Goal: Task Accomplishment & Management: Complete application form

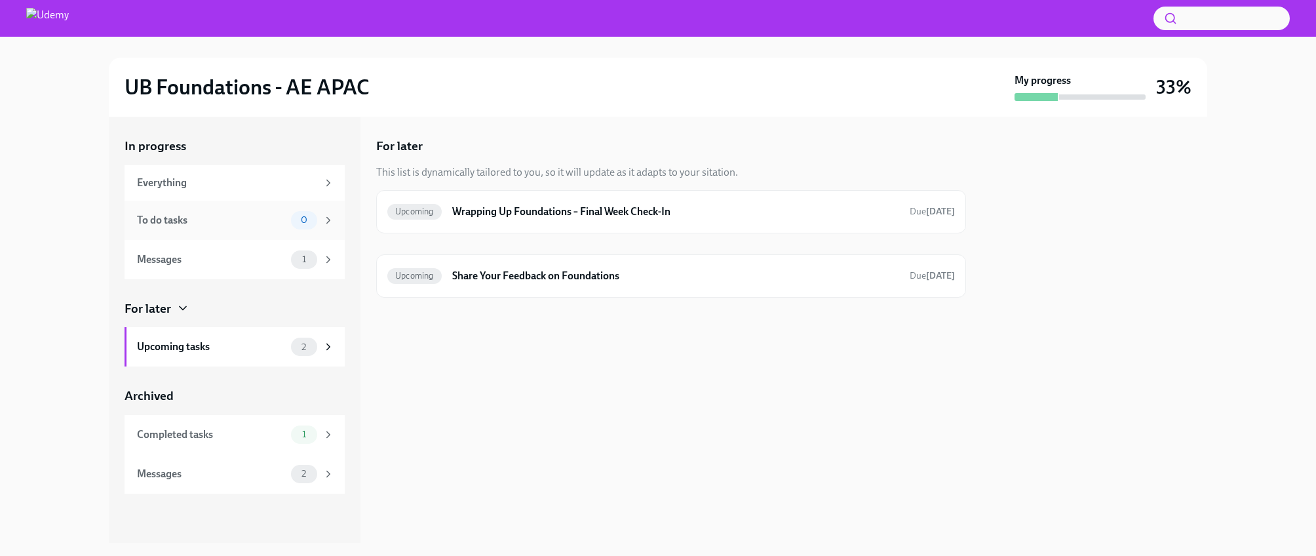
click at [255, 216] on div "To do tasks" at bounding box center [211, 220] width 149 height 14
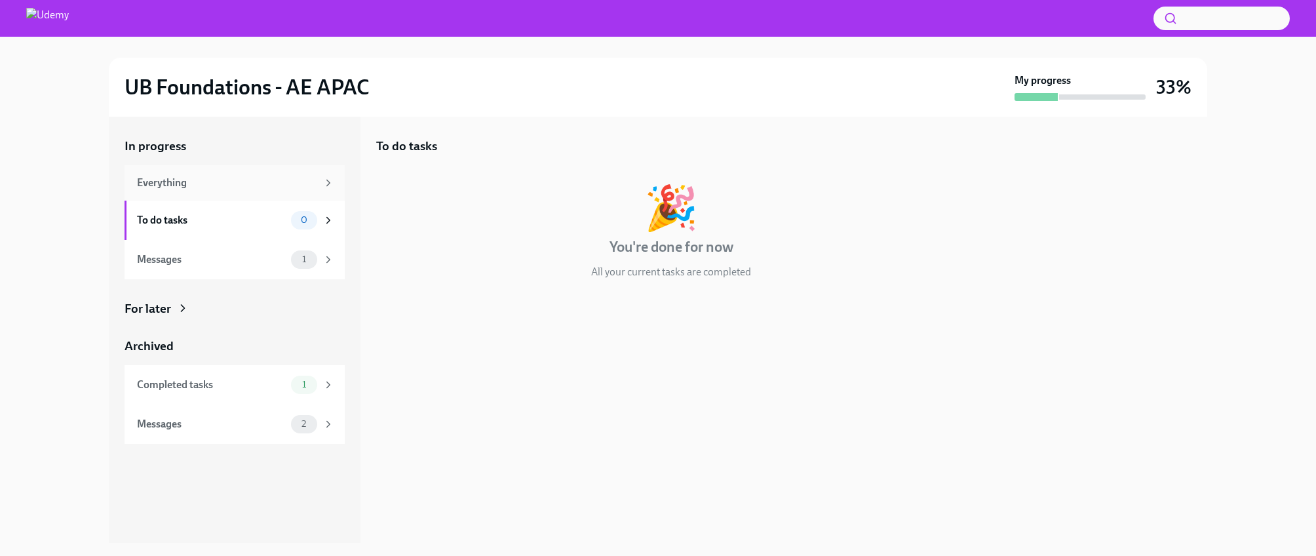
click at [283, 183] on div "Everything" at bounding box center [227, 183] width 180 height 14
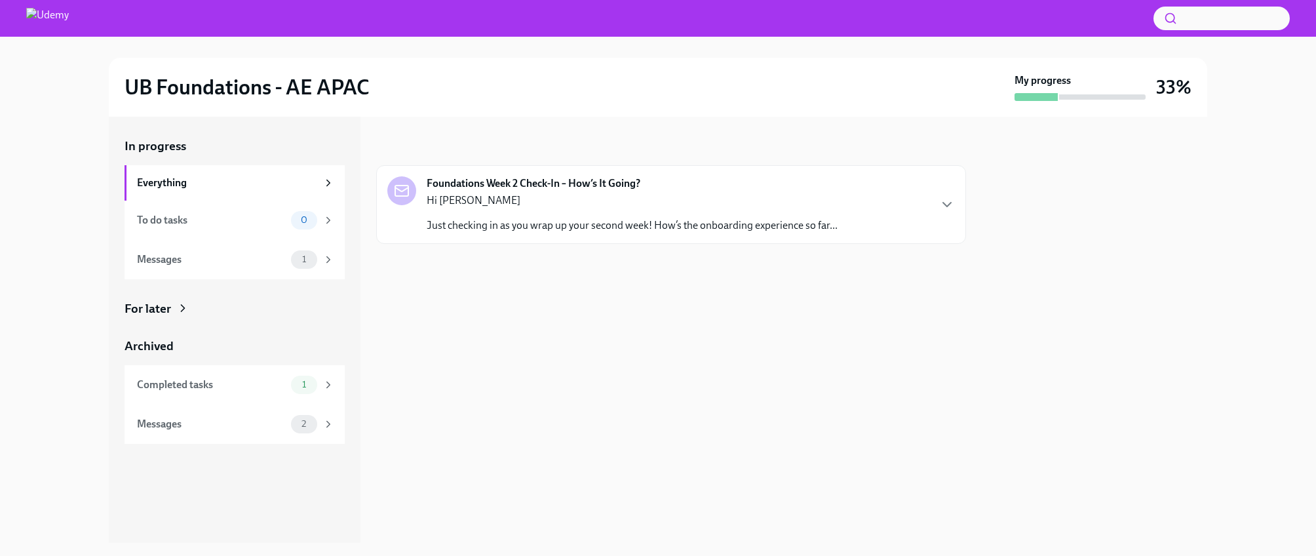
click at [639, 221] on p "Just checking in as you wrap up your second week! How’s the onboarding experien…" at bounding box center [632, 225] width 411 height 14
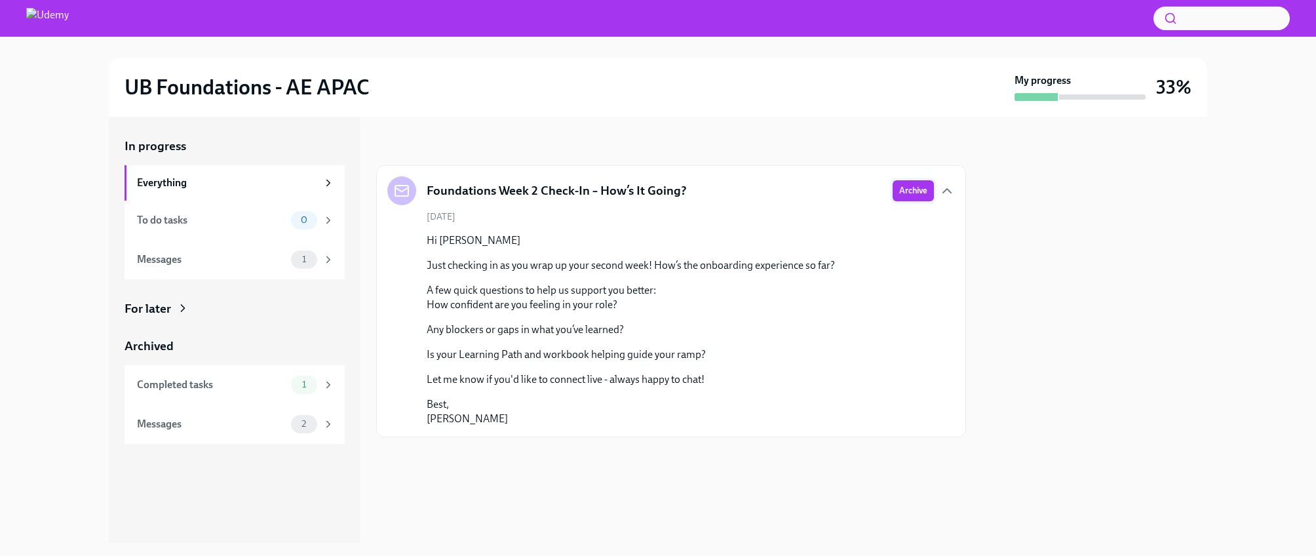
click at [920, 196] on span "Archive" at bounding box center [913, 190] width 28 height 13
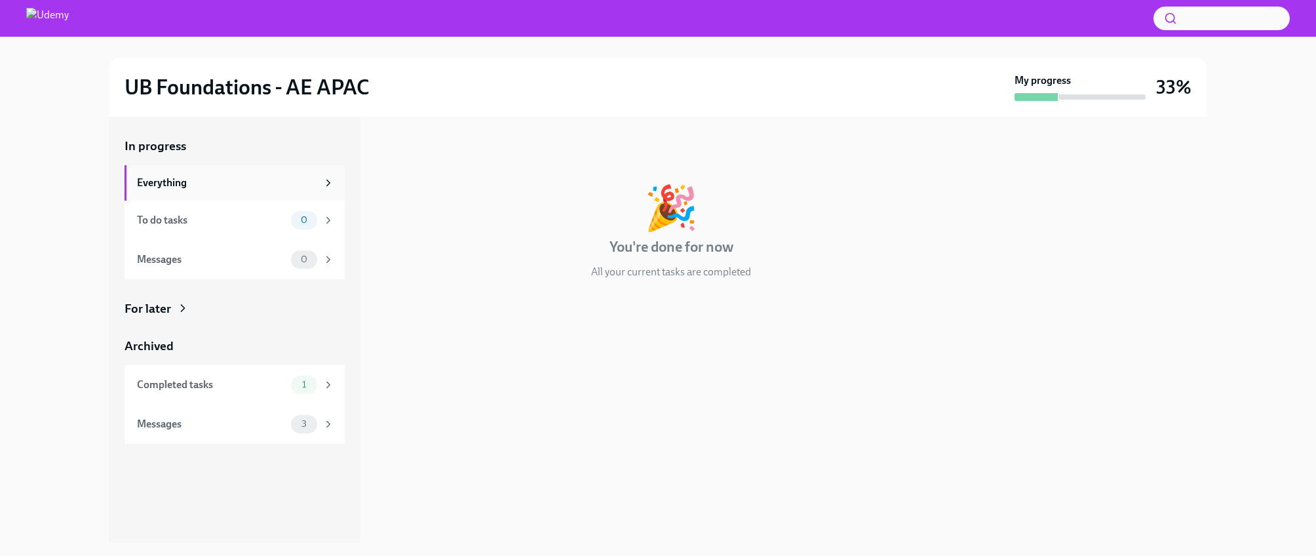
click at [191, 185] on div "Everything" at bounding box center [227, 183] width 180 height 14
click at [169, 220] on div "To do tasks" at bounding box center [211, 220] width 149 height 14
click at [184, 256] on div "Messages" at bounding box center [211, 259] width 149 height 14
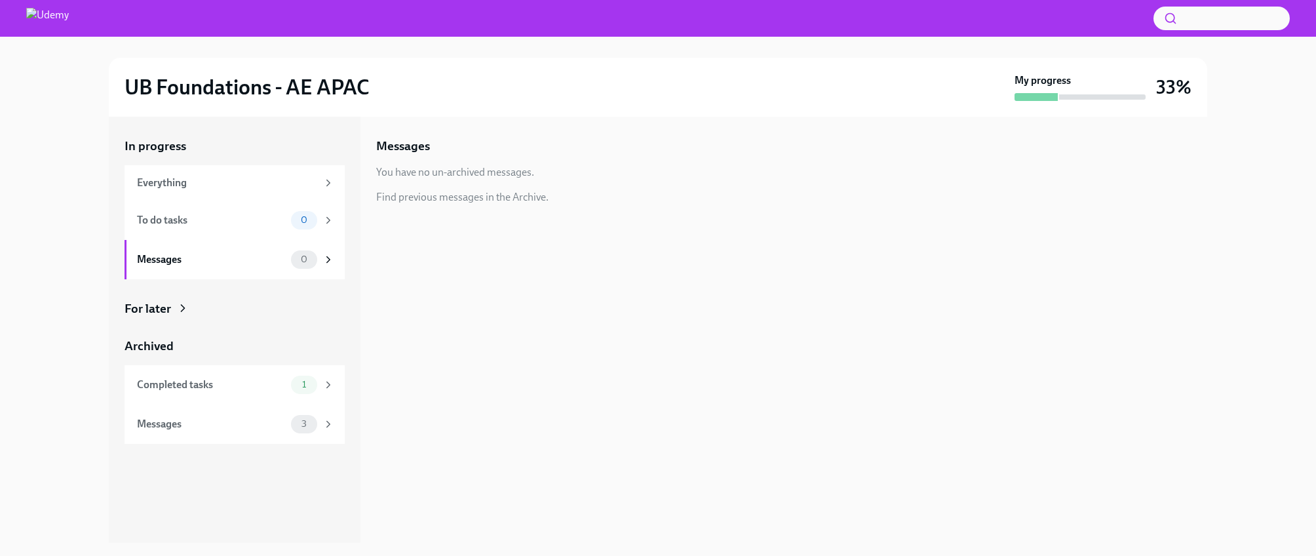
click at [132, 305] on div "For later" at bounding box center [148, 308] width 47 height 17
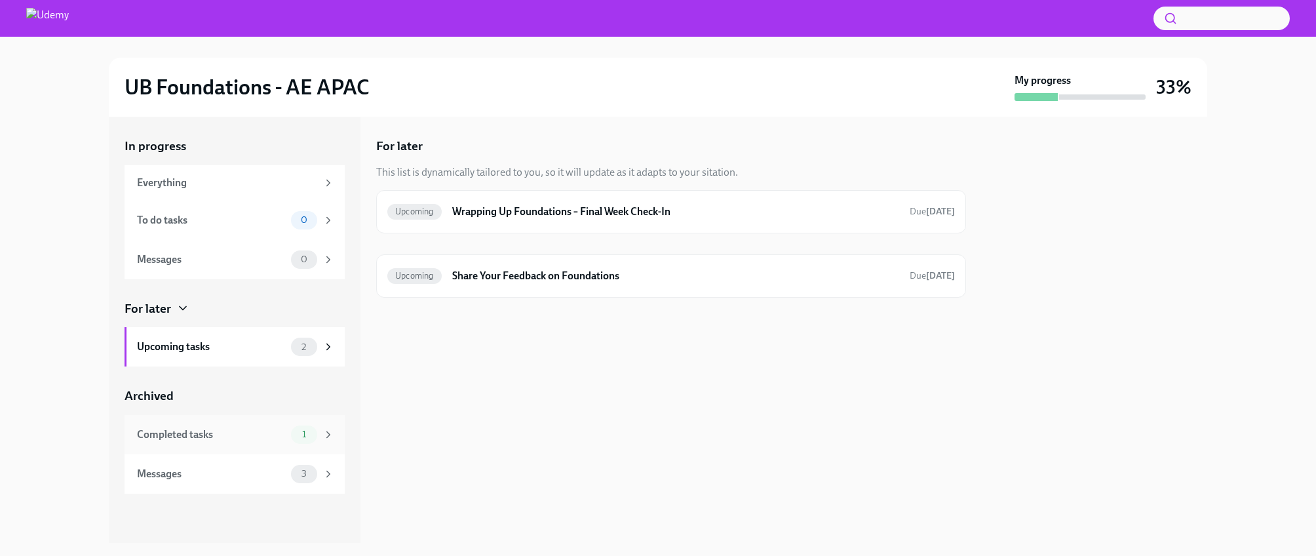
click at [225, 444] on div "Completed tasks 1" at bounding box center [235, 434] width 220 height 39
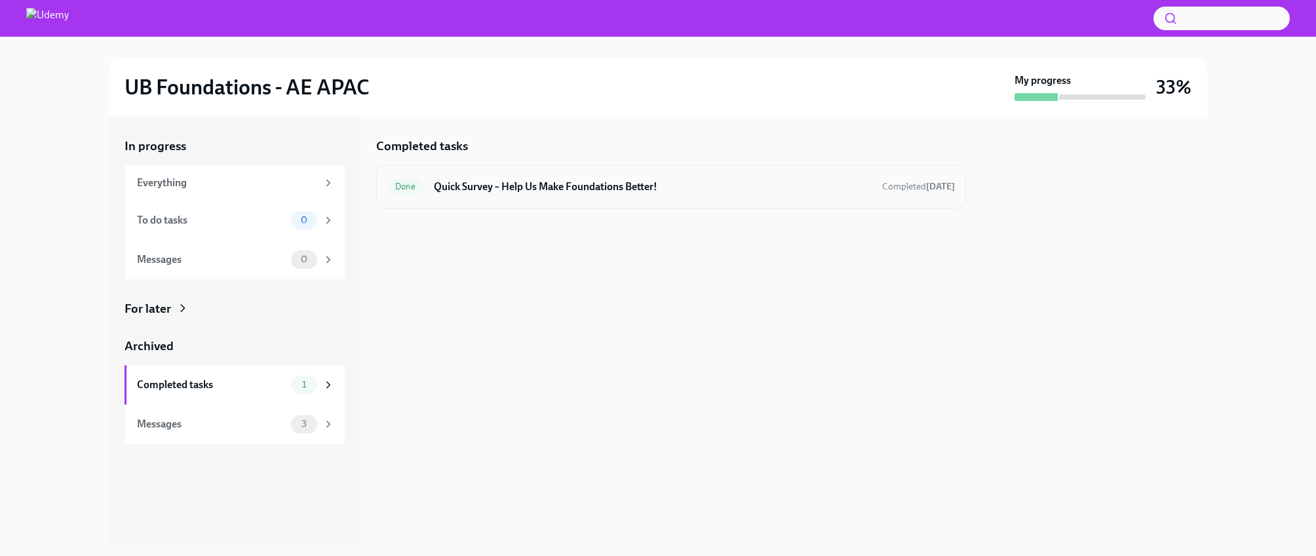
click at [593, 184] on h6 "Quick Survey – Help Us Make Foundations Better!" at bounding box center [653, 187] width 438 height 14
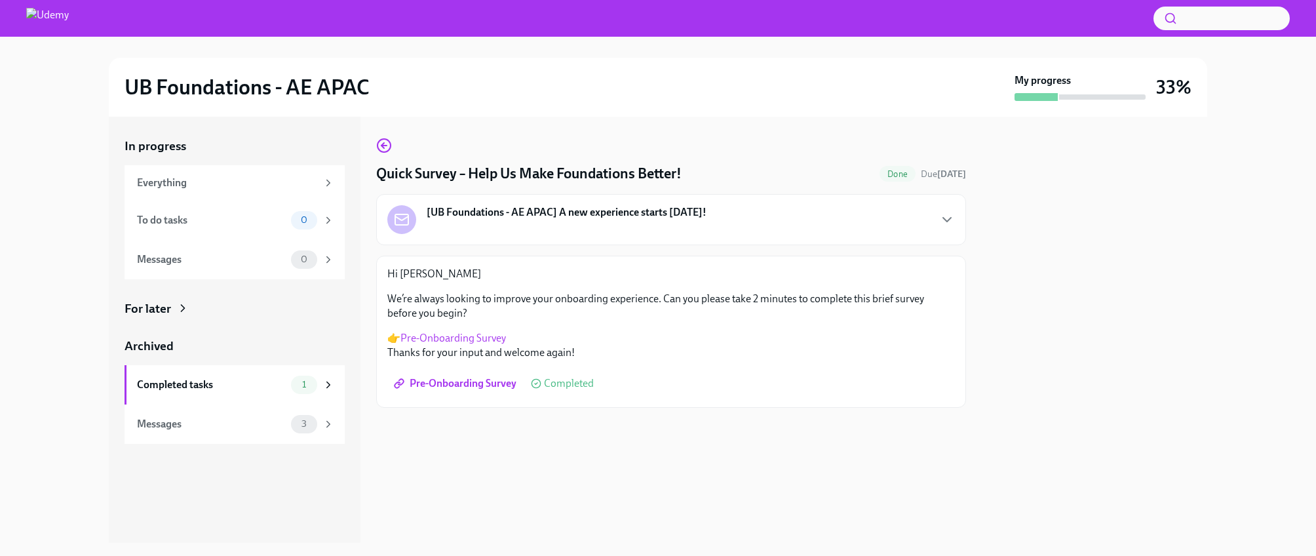
click at [427, 336] on link "Pre-Onboarding Survey" at bounding box center [454, 338] width 106 height 12
click at [212, 425] on div "Messages" at bounding box center [211, 424] width 149 height 14
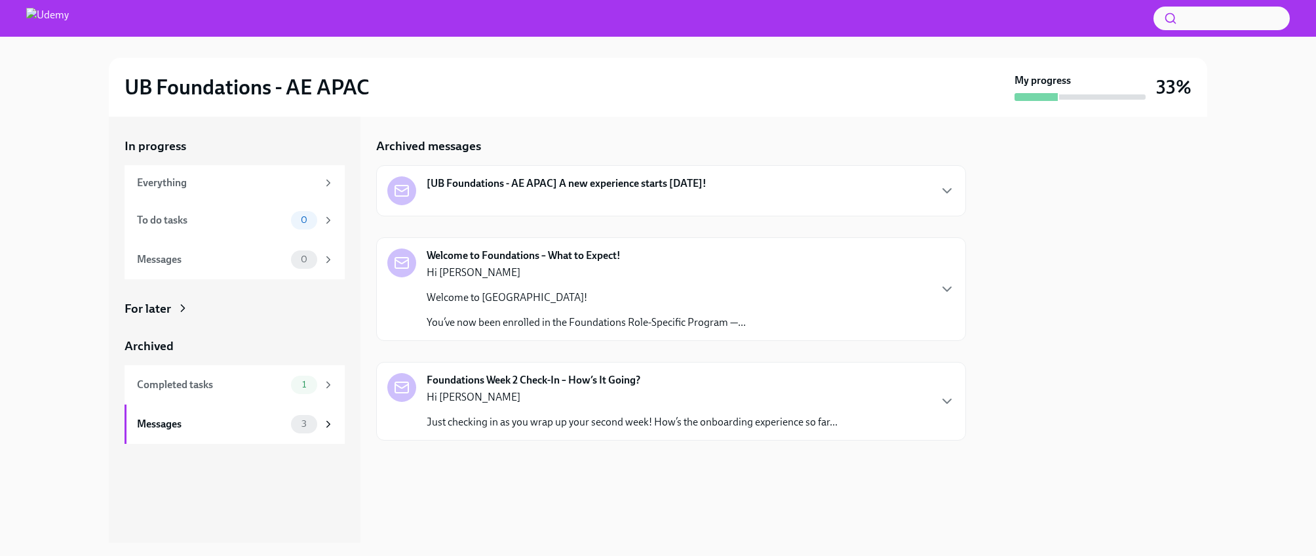
click at [725, 196] on div "[UB Foundations - AE APAC] A new experience starts [DATE]!" at bounding box center [671, 190] width 568 height 29
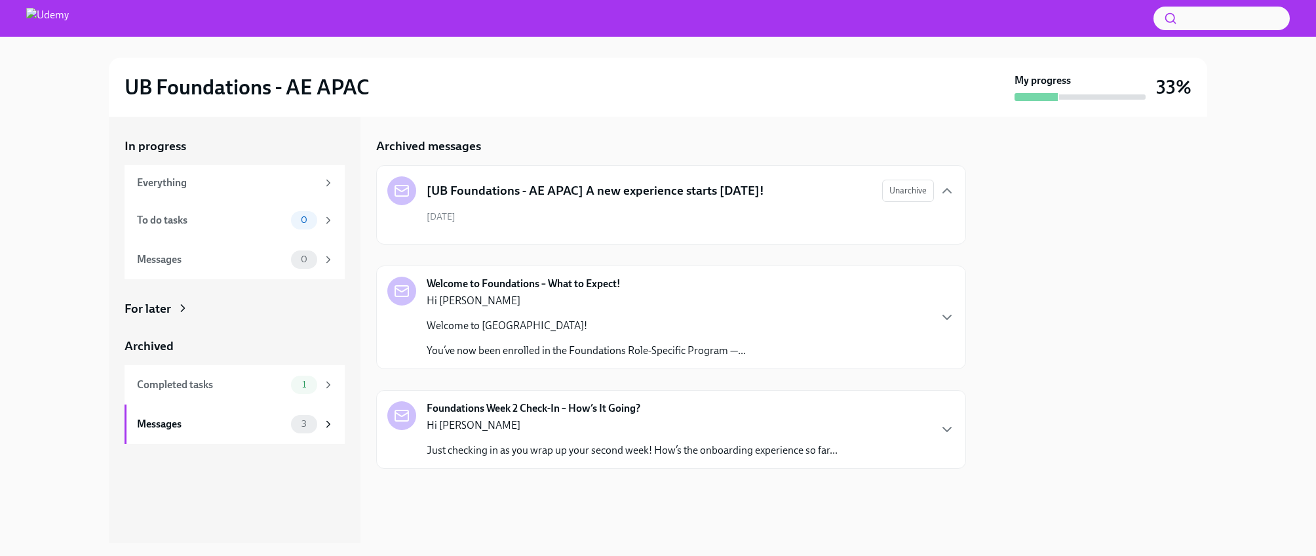
click at [613, 321] on p "Welcome to [GEOGRAPHIC_DATA]!" at bounding box center [586, 326] width 319 height 14
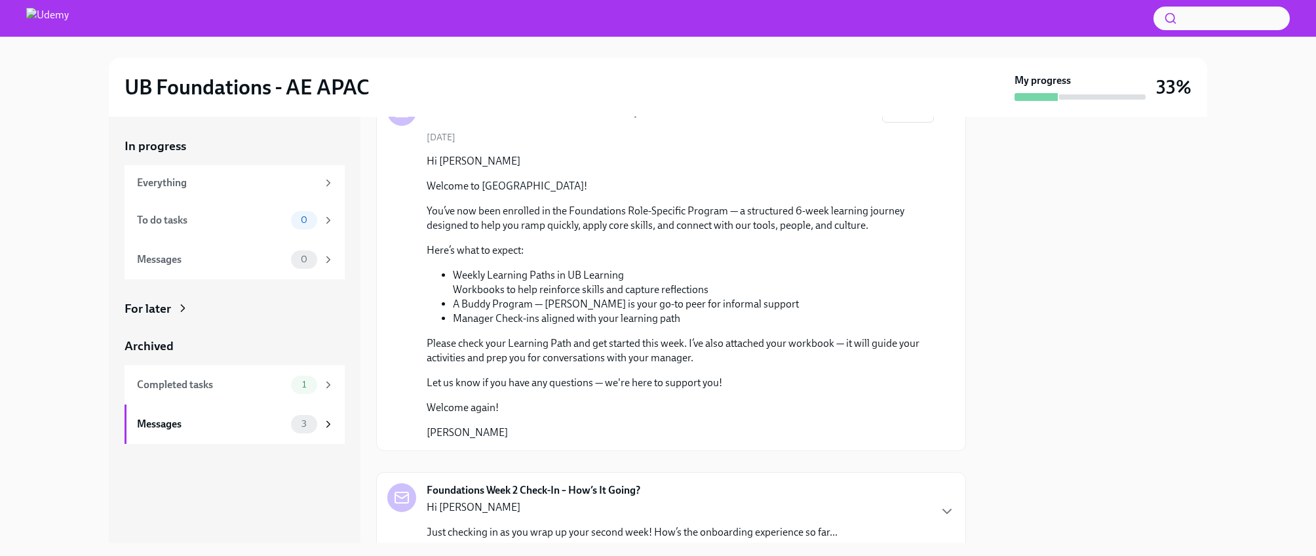
scroll to position [229, 0]
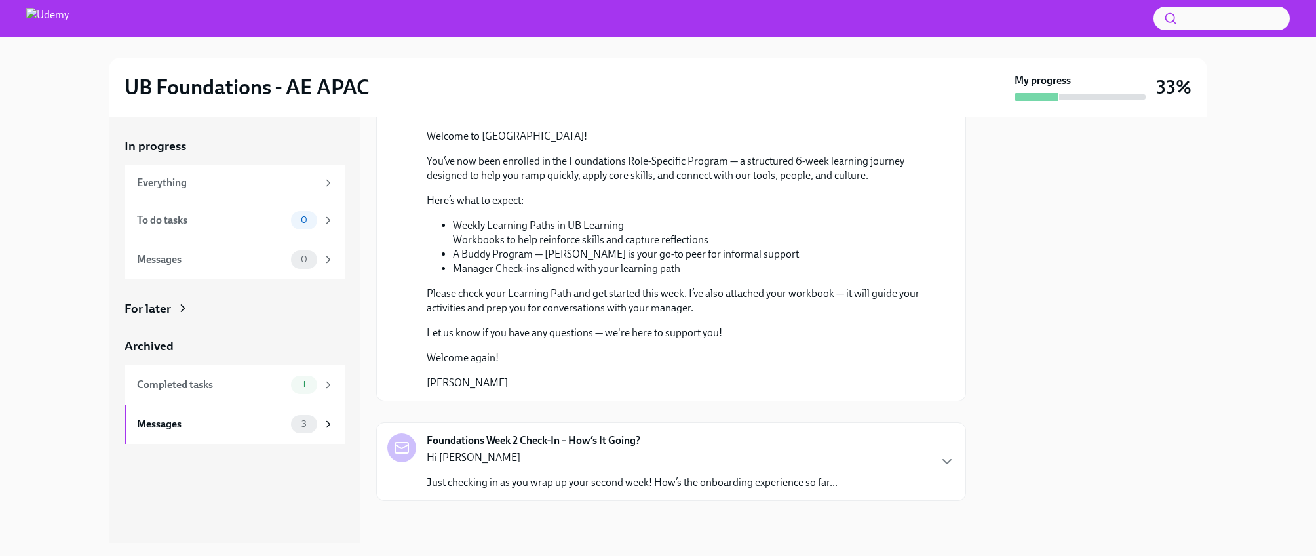
click at [616, 466] on div "Hi [PERSON_NAME] Just checking in as you wrap up your second week! How’s the on…" at bounding box center [632, 469] width 411 height 39
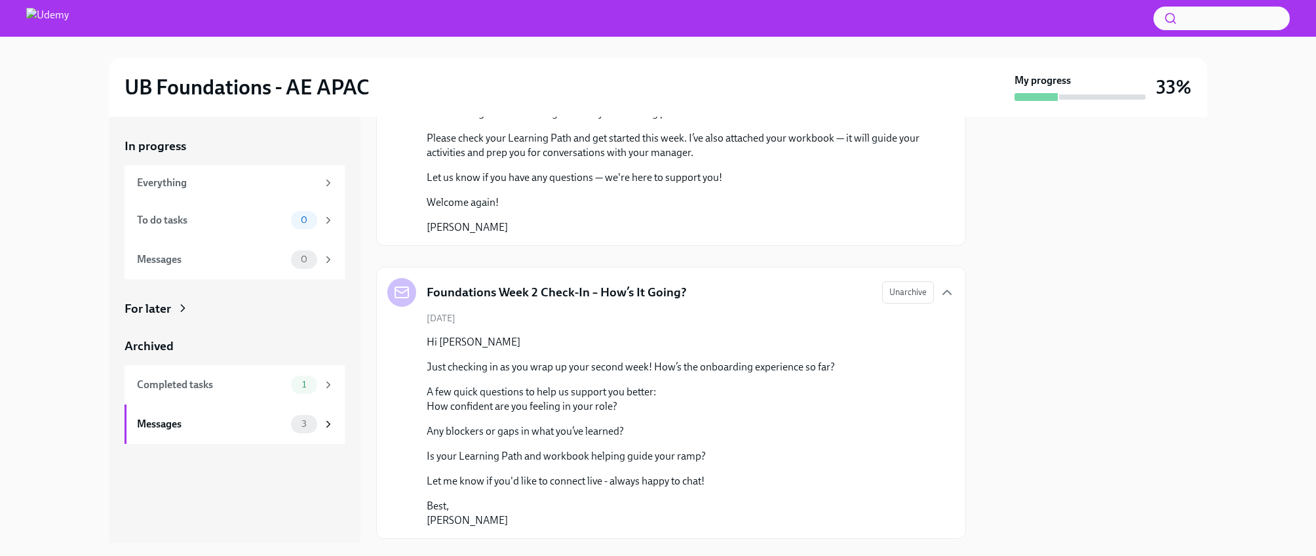
scroll to position [423, 0]
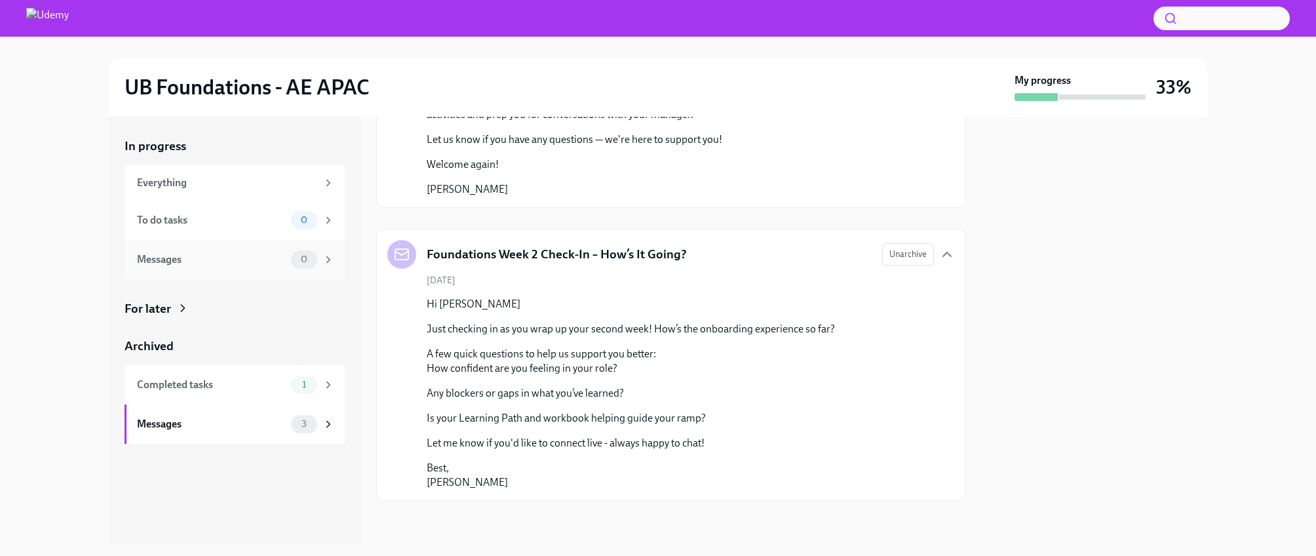
click at [285, 254] on div "Messages" at bounding box center [211, 259] width 149 height 14
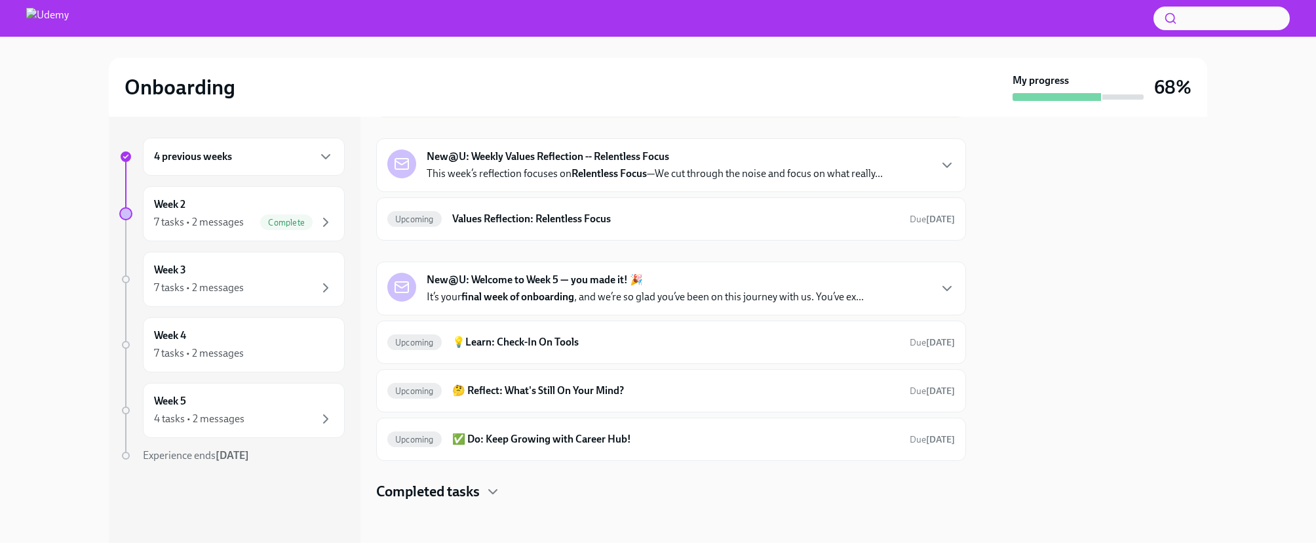
scroll to position [104, 0]
click at [433, 491] on h4 "Completed tasks" at bounding box center [428, 491] width 104 height 20
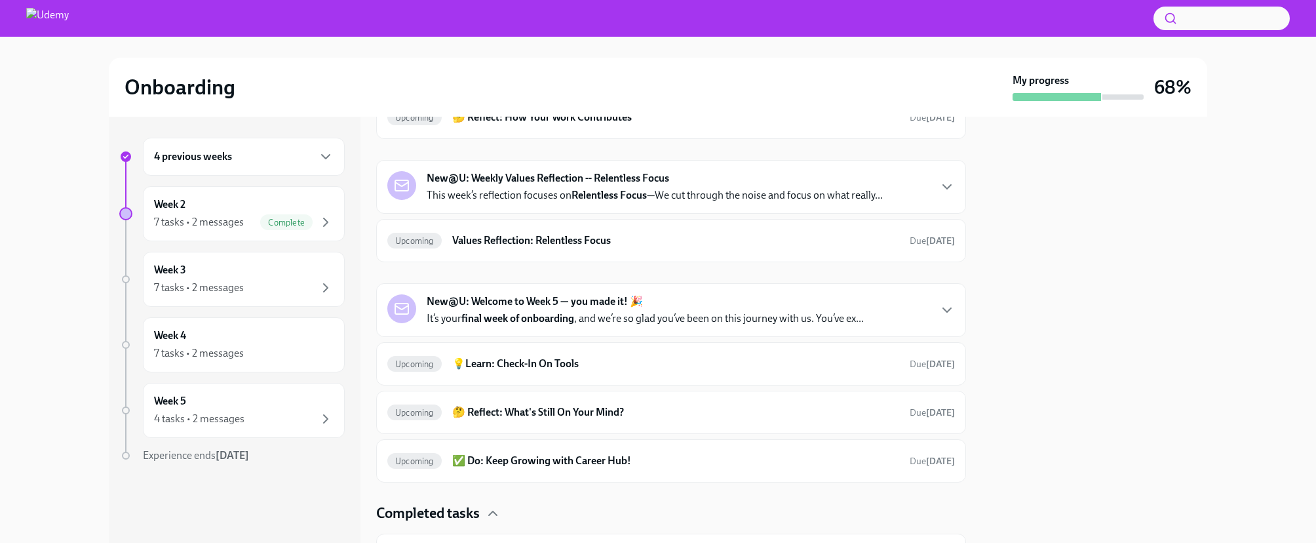
scroll to position [80, 0]
click at [665, 310] on div "New@U: Welcome to Week 5 — you made it! 🎉 It’s your final week of onboarding , …" at bounding box center [645, 311] width 437 height 31
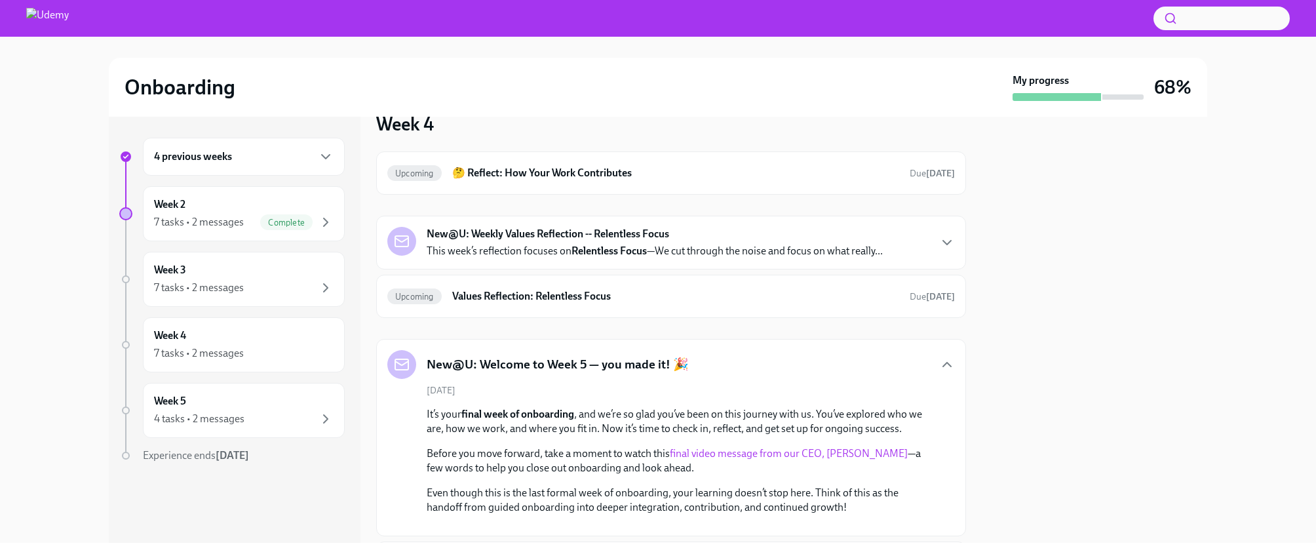
scroll to position [0, 0]
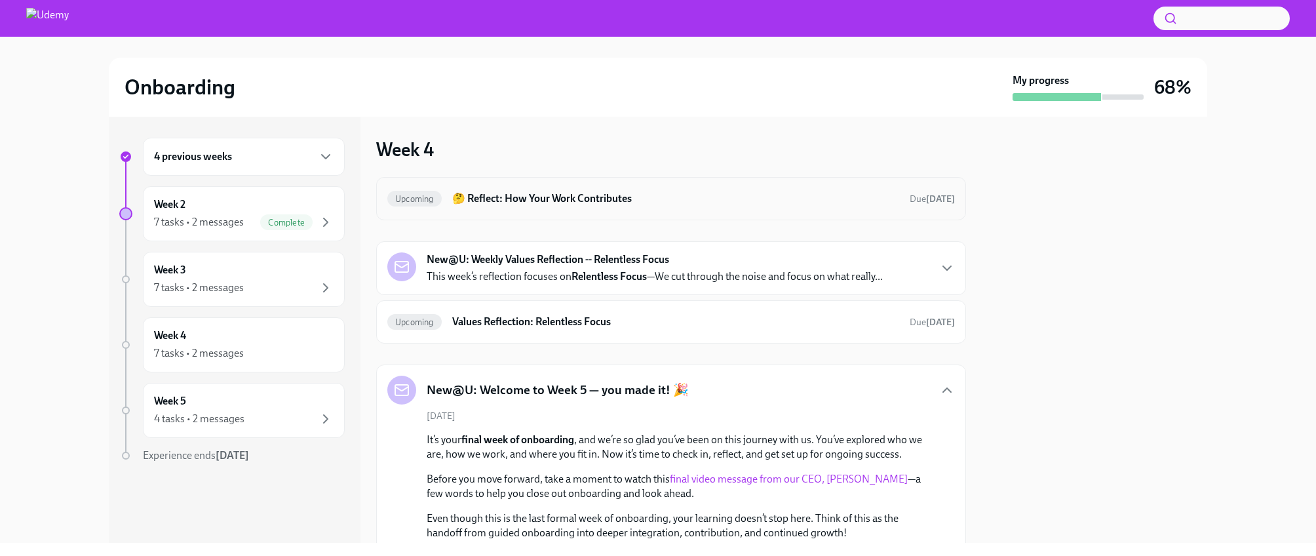
click at [737, 201] on h6 "🤔 Reflect: How Your Work Contributes" at bounding box center [675, 198] width 447 height 14
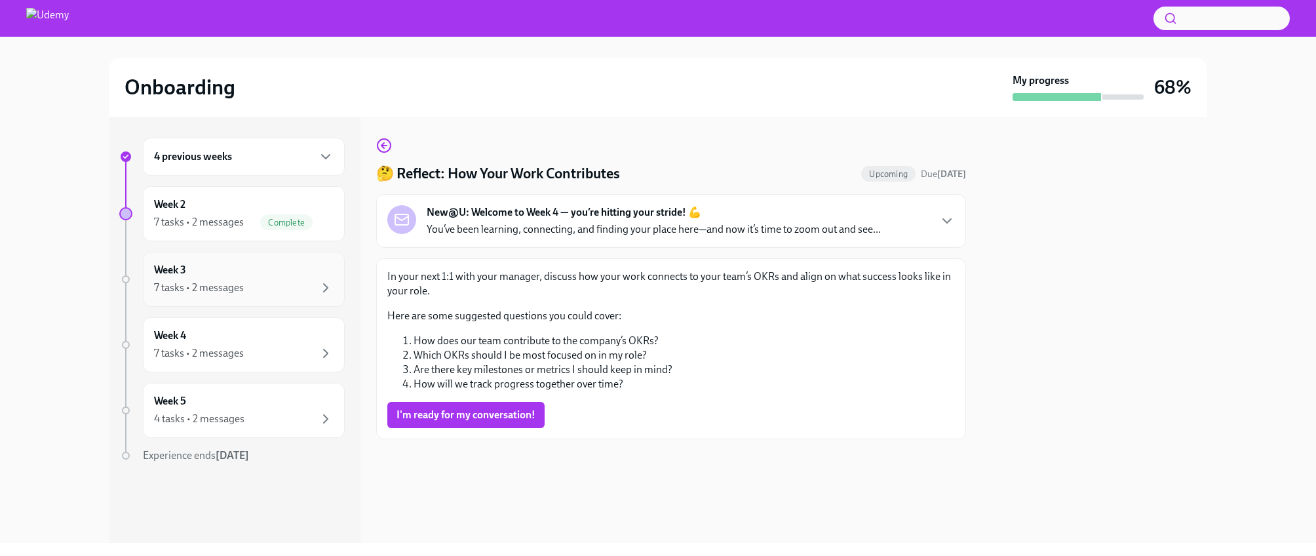
click at [259, 273] on div "Week 3 7 tasks • 2 messages" at bounding box center [244, 279] width 180 height 33
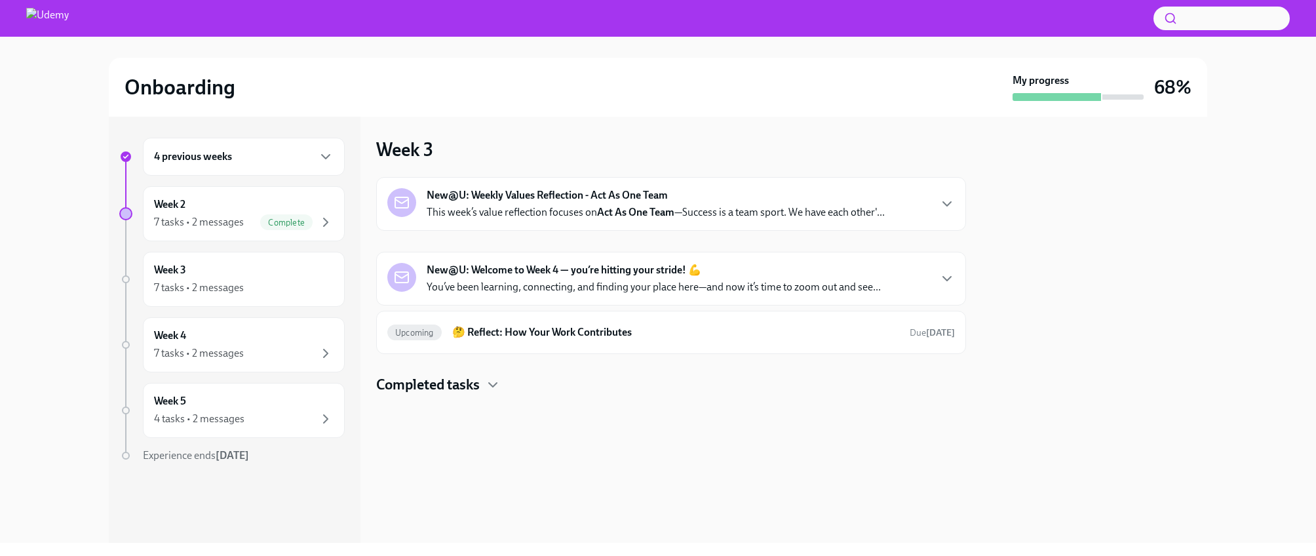
click at [648, 288] on p "You’ve been learning, connecting, and finding your place here—and now it’s time…" at bounding box center [654, 287] width 454 height 14
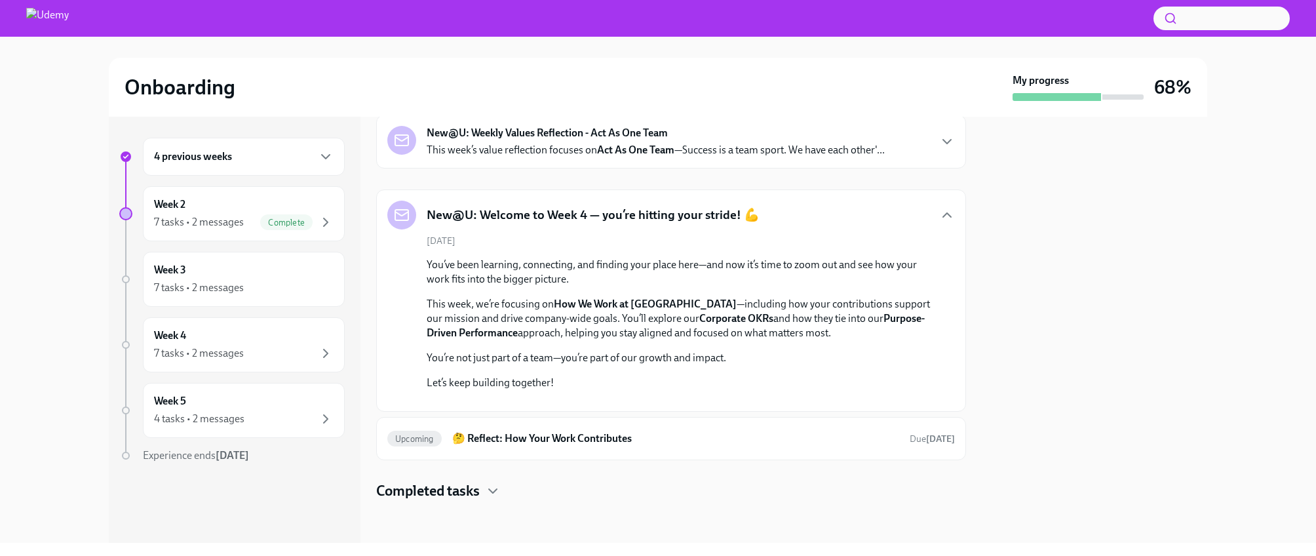
scroll to position [316, 0]
click at [631, 434] on h6 "🤔 Reflect: How Your Work Contributes" at bounding box center [675, 438] width 447 height 14
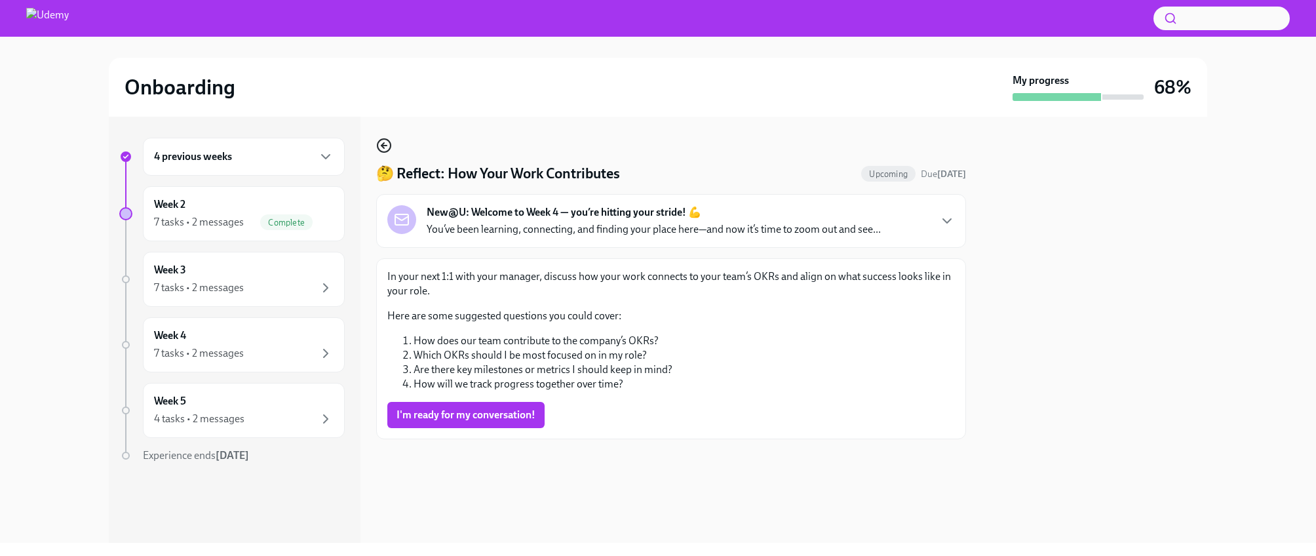
click at [383, 146] on icon "button" at bounding box center [384, 146] width 5 height 0
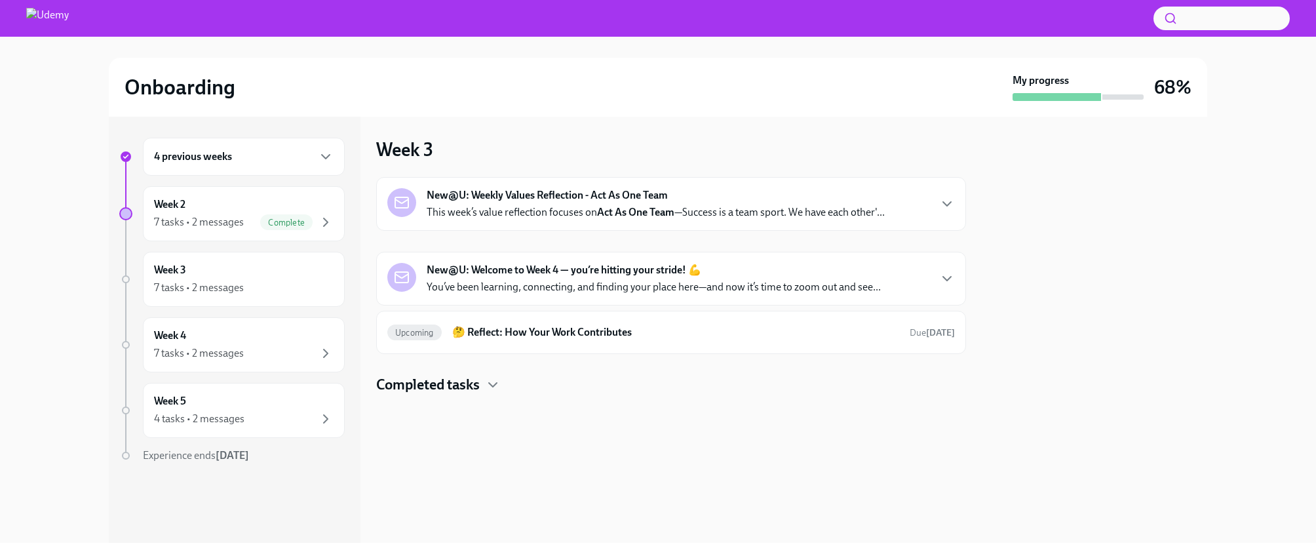
click at [500, 215] on p "This week’s value reflection focuses on Act As One Team —Success is a team spor…" at bounding box center [656, 212] width 458 height 14
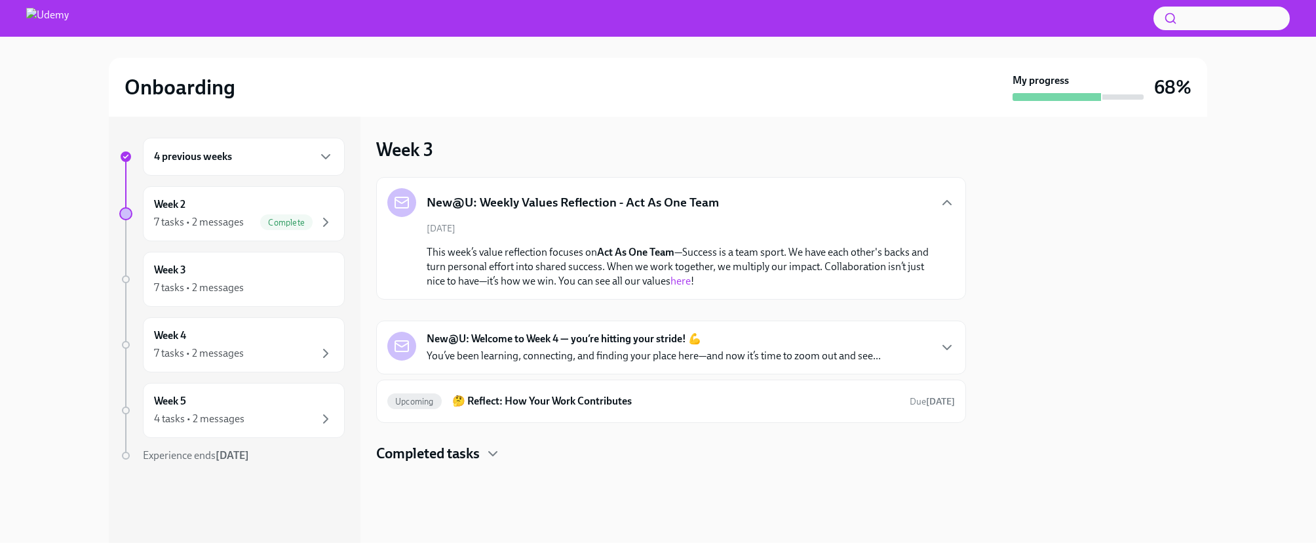
click at [513, 346] on div "New@U: Welcome to Week 4 — you’re hitting your stride! 💪 You’ve been learning, …" at bounding box center [654, 347] width 454 height 31
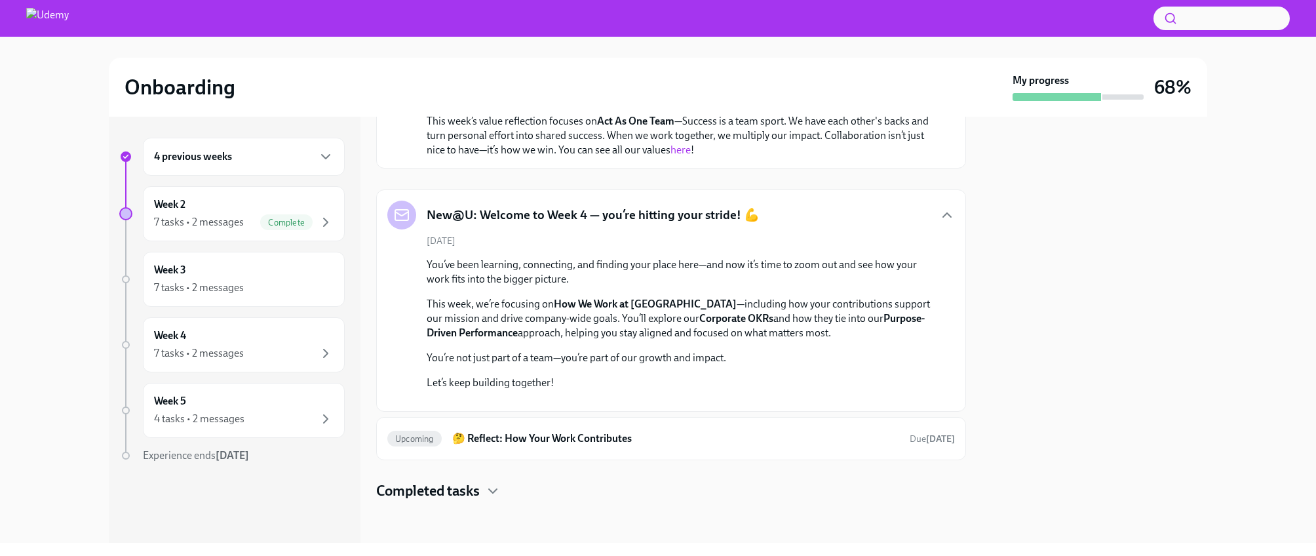
scroll to position [385, 0]
click at [506, 437] on h6 "🤔 Reflect: How Your Work Contributes" at bounding box center [675, 438] width 447 height 14
